Goal: Task Accomplishment & Management: Use online tool/utility

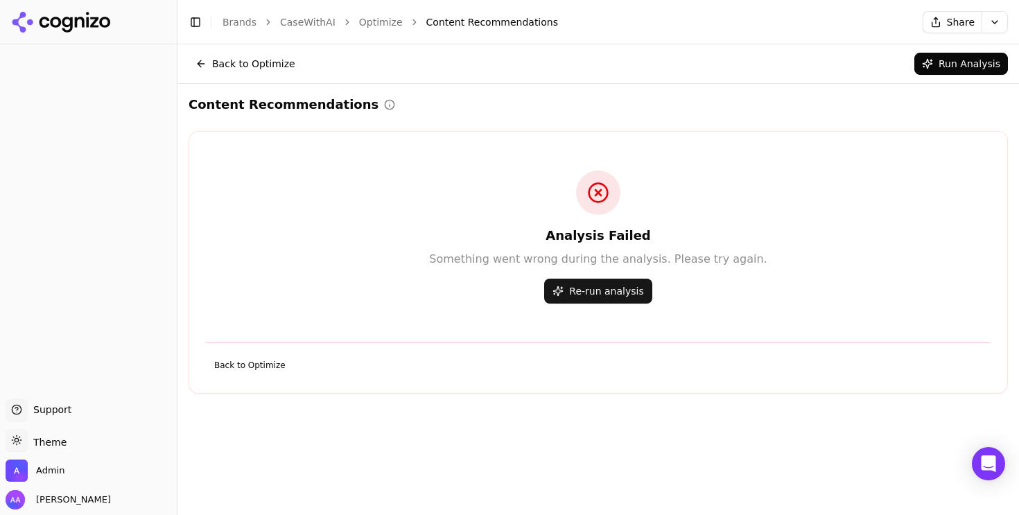
click at [595, 293] on button "Re-run analysis" at bounding box center [597, 291] width 107 height 25
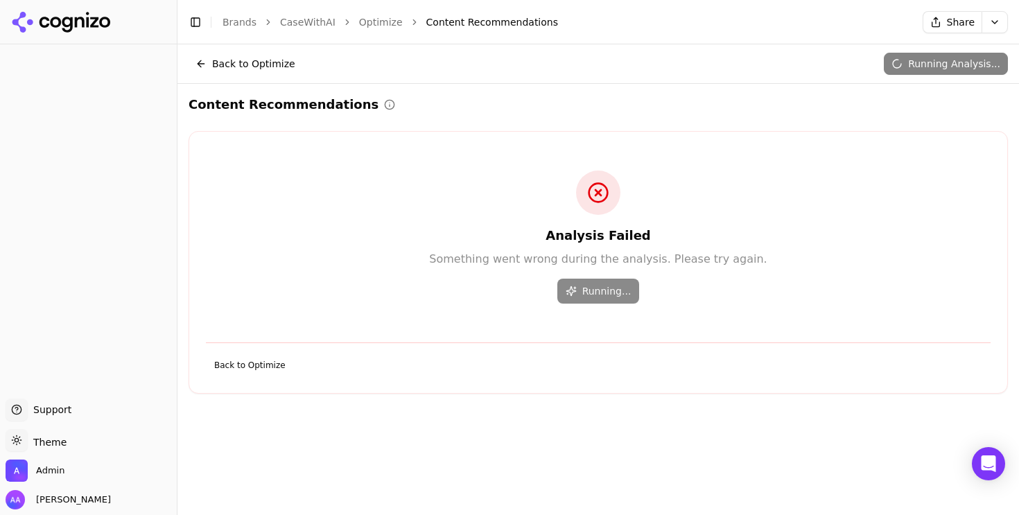
click at [271, 59] on button "Back to Optimize" at bounding box center [246, 64] width 114 height 22
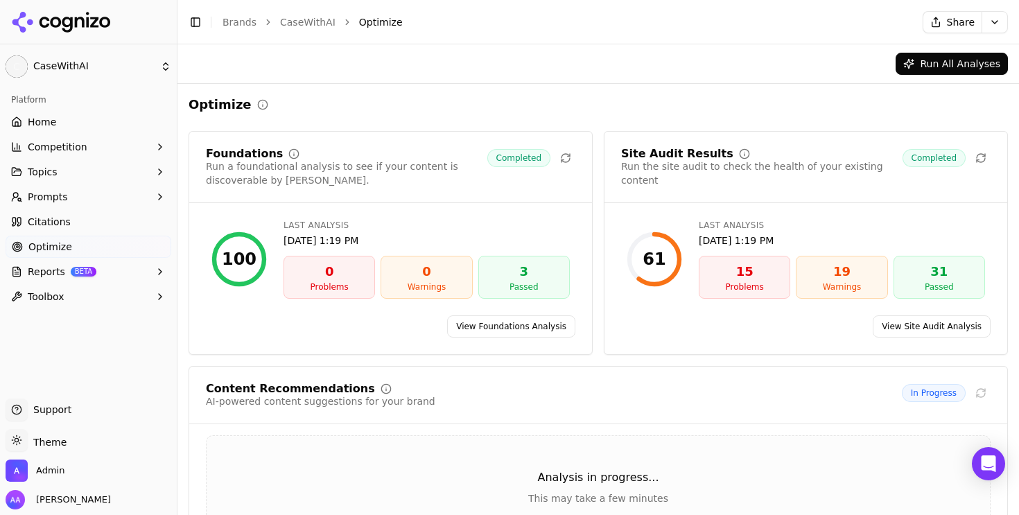
scroll to position [119, 0]
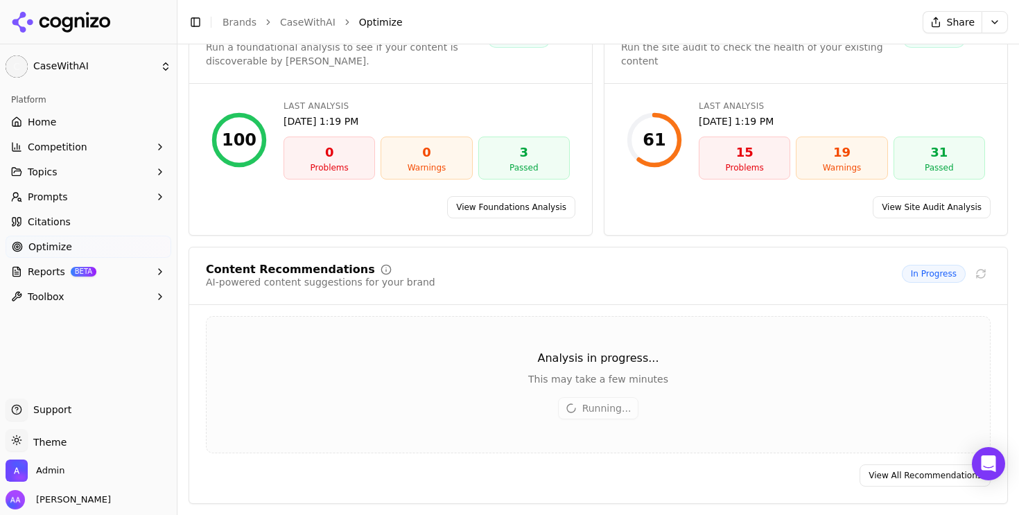
click at [944, 489] on div "Content Recommendations AI-powered content suggestions for your brand In Progre…" at bounding box center [598, 375] width 819 height 257
click at [936, 481] on link "View All Recommendations" at bounding box center [924, 475] width 131 height 22
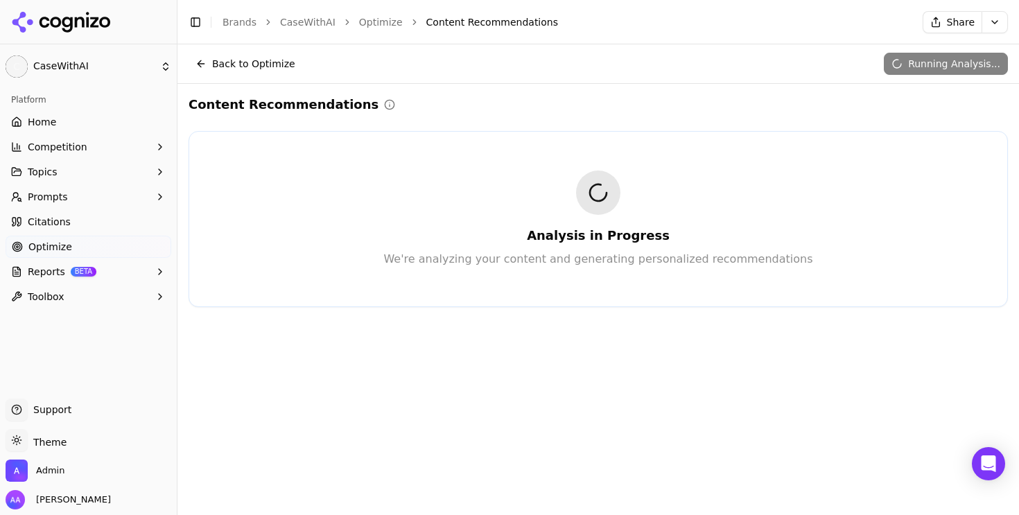
click at [629, 251] on p "We're analyzing your content and generating personalized recommendations" at bounding box center [598, 259] width 774 height 17
